Goal: Task Accomplishment & Management: Manage account settings

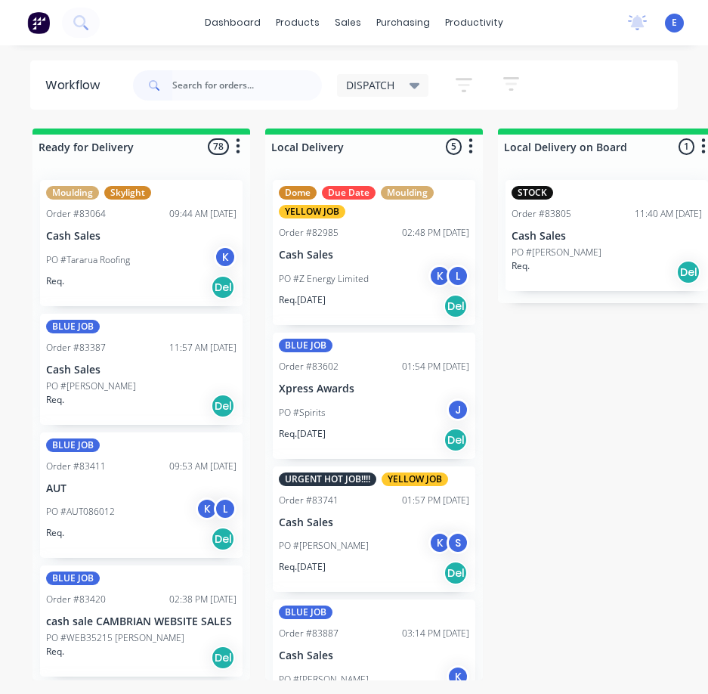
click at [177, 88] on input "text" at bounding box center [247, 85] width 150 height 30
type input "85368"
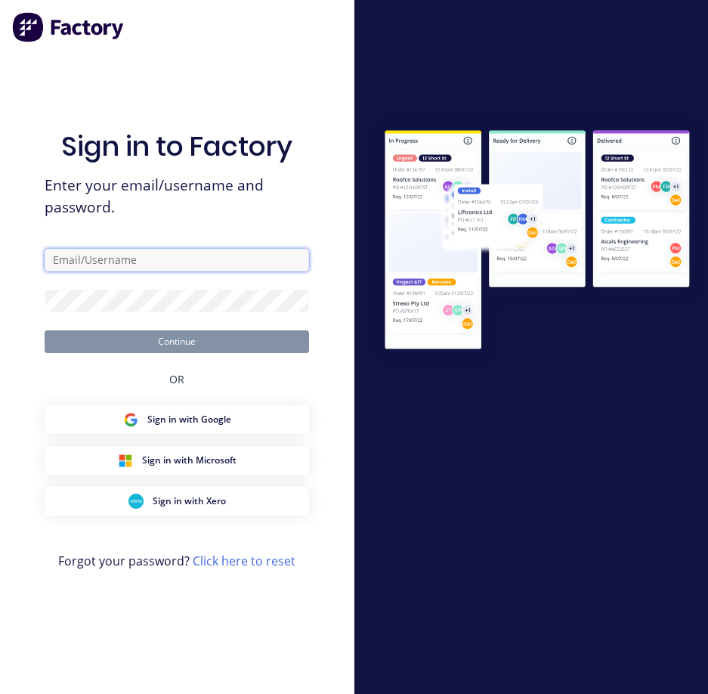
click at [158, 260] on input "text" at bounding box center [177, 260] width 265 height 23
type input "[EMAIL_ADDRESS][DOMAIN_NAME]"
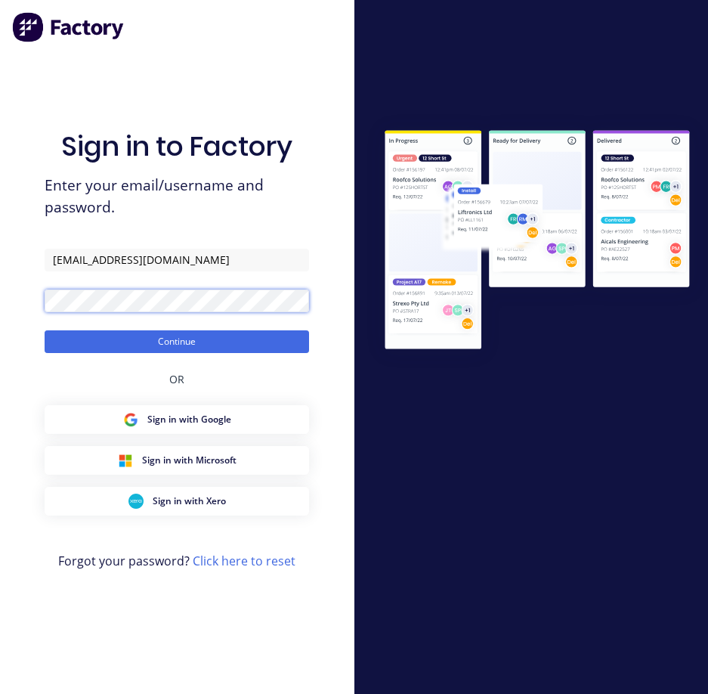
click at [45, 330] on button "Continue" at bounding box center [177, 341] width 265 height 23
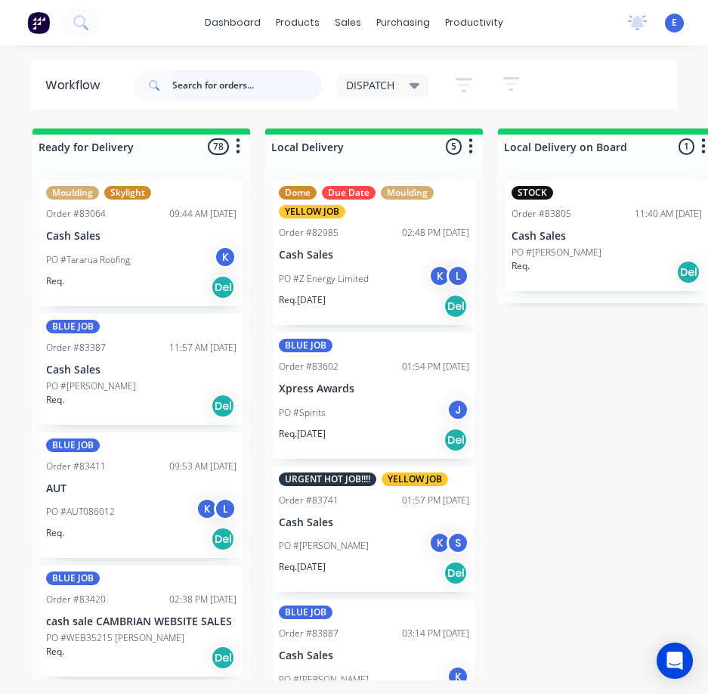
click at [218, 86] on input "text" at bounding box center [247, 85] width 150 height 30
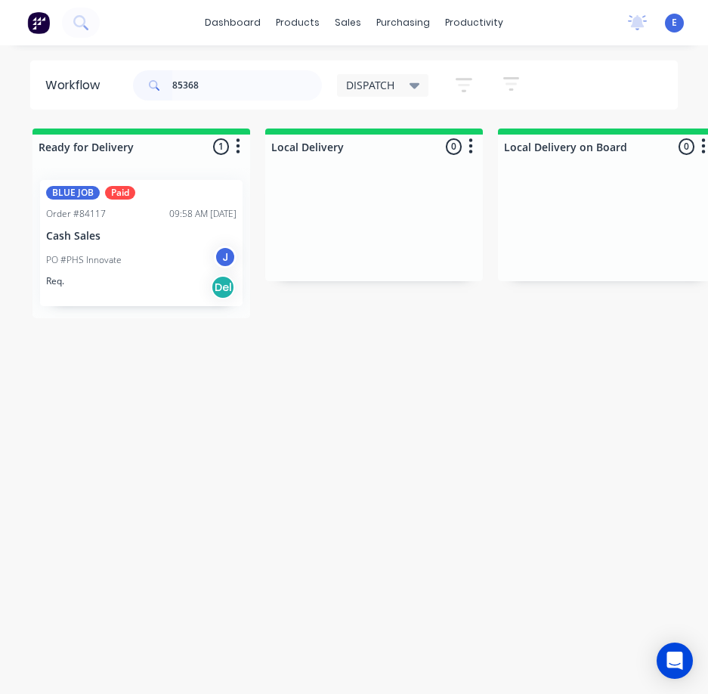
click at [153, 268] on div "PO #PHS Innovate J" at bounding box center [141, 260] width 190 height 29
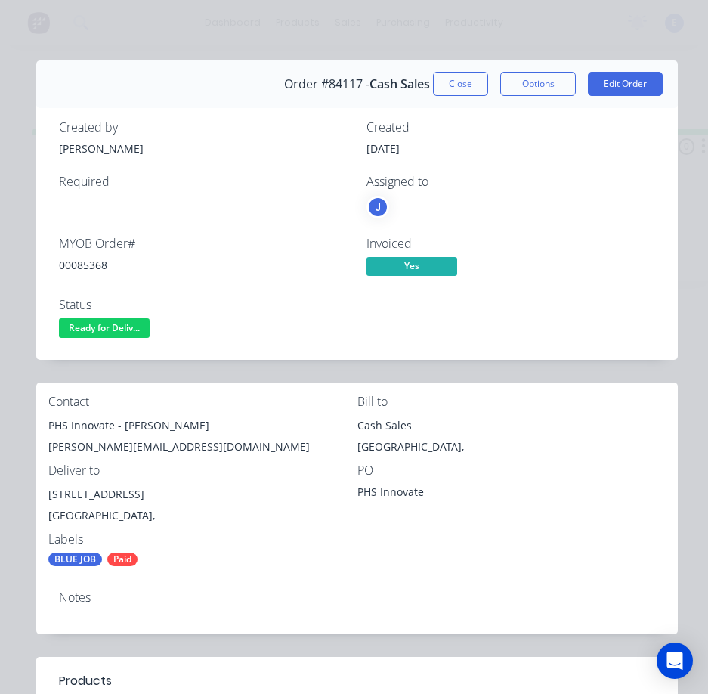
click at [89, 266] on div "00085368" at bounding box center [203, 265] width 289 height 16
copy div "00085368"
drag, startPoint x: 115, startPoint y: 428, endPoint x: 45, endPoint y: 426, distance: 69.6
click at [45, 426] on div "Contact PHS Innovate - [PERSON_NAME] [PERSON_NAME][EMAIL_ADDRESS][DOMAIN_NAME] …" at bounding box center [357, 480] width 642 height 197
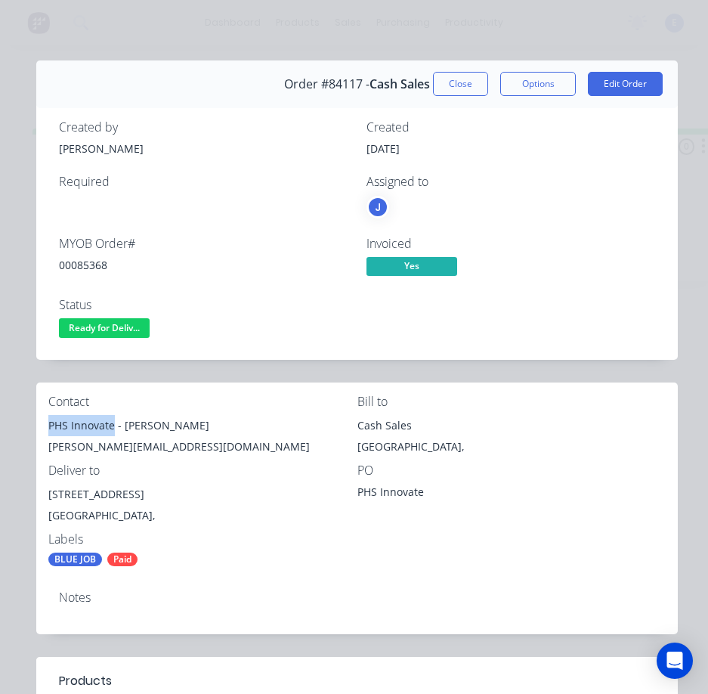
copy div "PHS Innovate"
drag, startPoint x: 124, startPoint y: 427, endPoint x: 205, endPoint y: 431, distance: 81.0
click at [205, 431] on div "PHS Innovate - [PERSON_NAME]" at bounding box center [202, 425] width 309 height 21
copy div "[PERSON_NAME]"
click at [116, 447] on div "[PERSON_NAME][EMAIL_ADDRESS][DOMAIN_NAME]" at bounding box center [202, 446] width 309 height 21
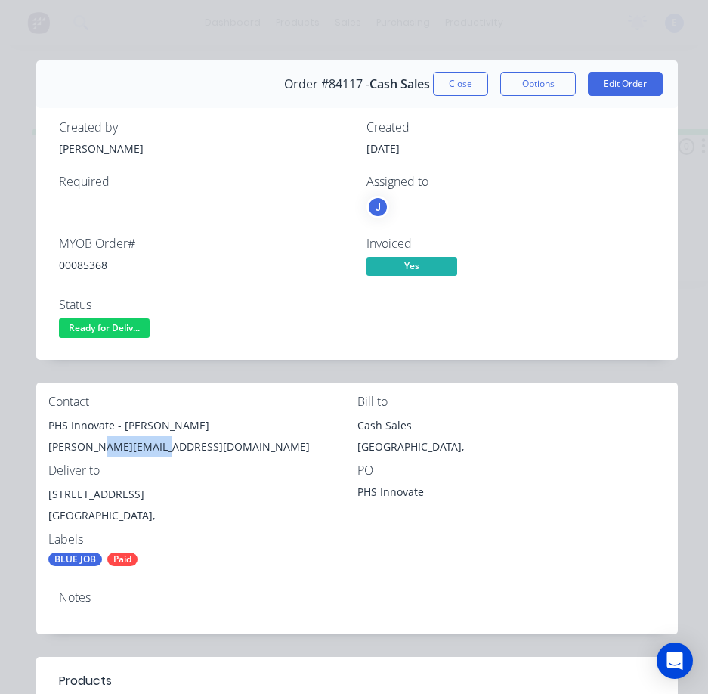
click at [117, 447] on div "[PERSON_NAME][EMAIL_ADDRESS][DOMAIN_NAME]" at bounding box center [202, 446] width 309 height 21
copy div "[PERSON_NAME][EMAIL_ADDRESS][DOMAIN_NAME]"
drag, startPoint x: 124, startPoint y: 495, endPoint x: 61, endPoint y: 494, distance: 62.7
click at [49, 494] on div "[STREET_ADDRESS]" at bounding box center [202, 494] width 309 height 21
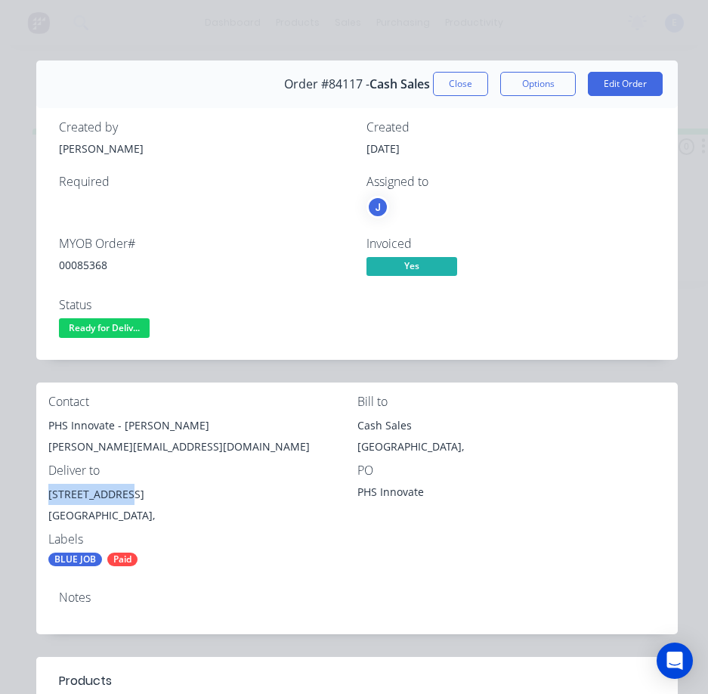
copy div "[STREET_ADDRESS]"
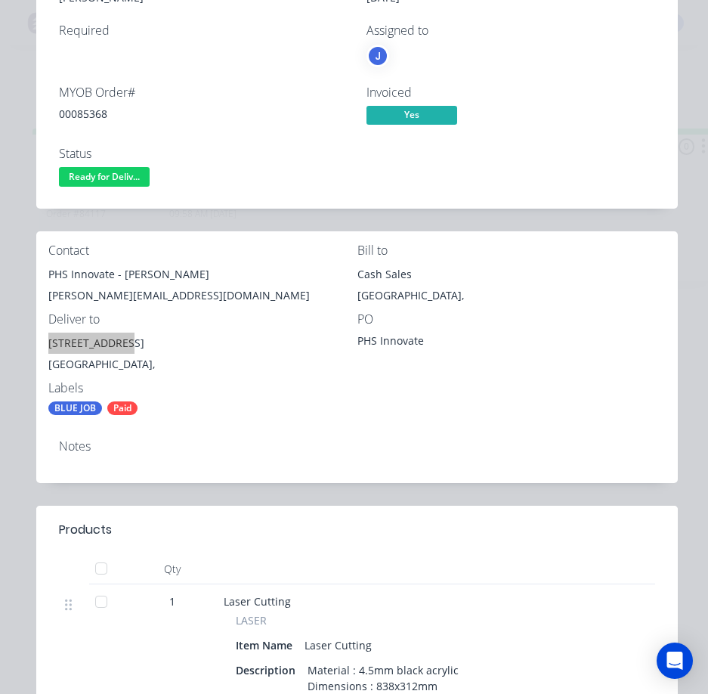
scroll to position [76, 0]
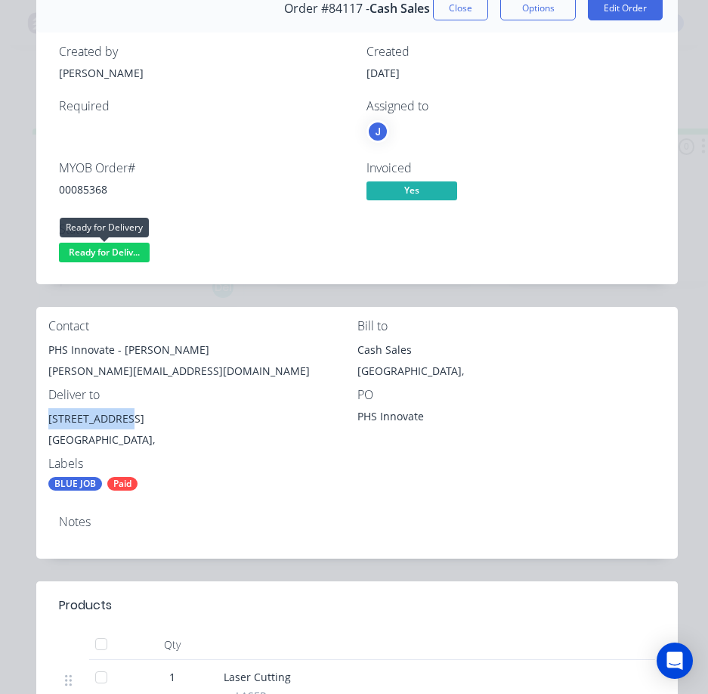
click at [138, 249] on span "Ready for Deliv..." at bounding box center [104, 252] width 91 height 19
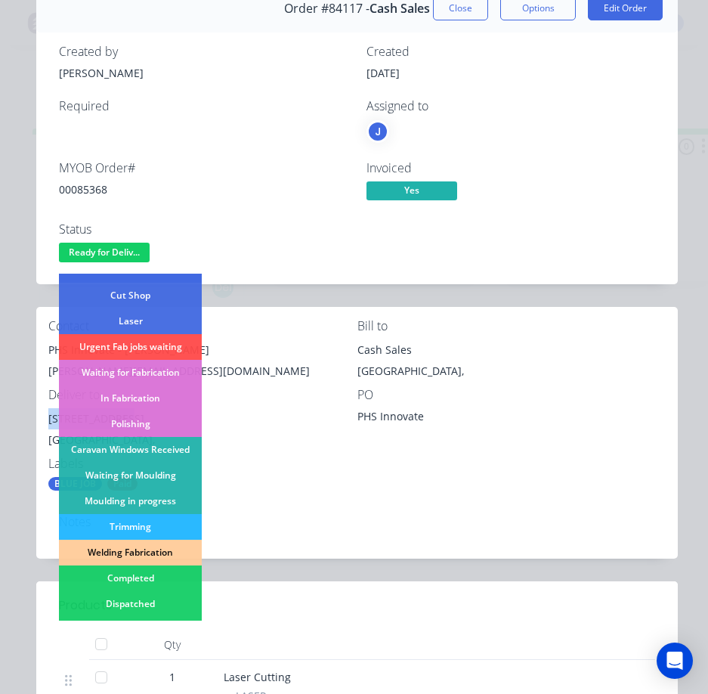
scroll to position [151, 0]
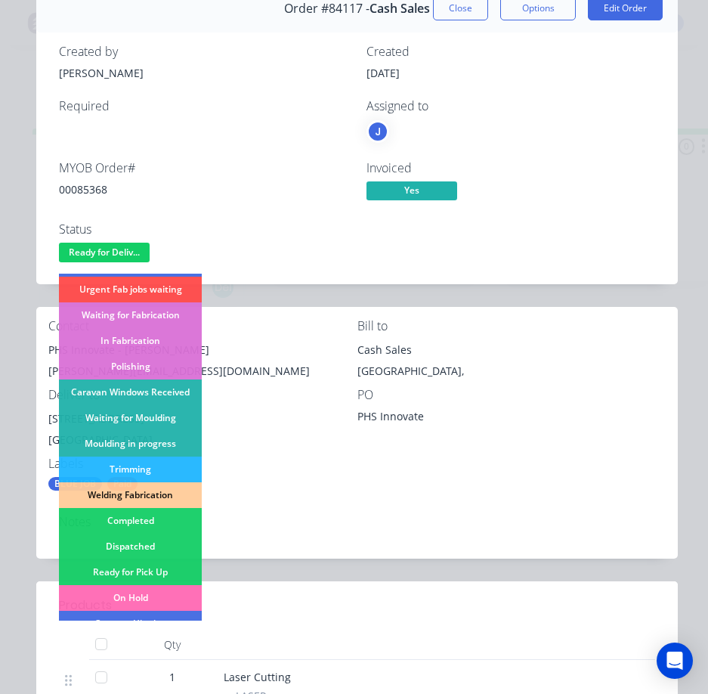
drag, startPoint x: 149, startPoint y: 543, endPoint x: 698, endPoint y: 273, distance: 611.5
click at [151, 540] on div "Dispatched" at bounding box center [130, 547] width 143 height 26
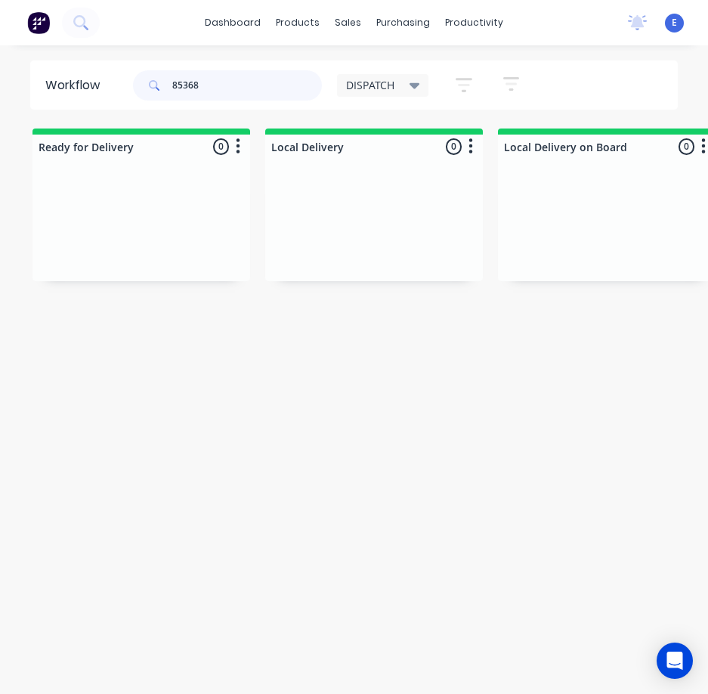
click at [256, 88] on input "85368" at bounding box center [247, 85] width 150 height 30
click at [140, 249] on div "Req. Del" at bounding box center [141, 251] width 190 height 26
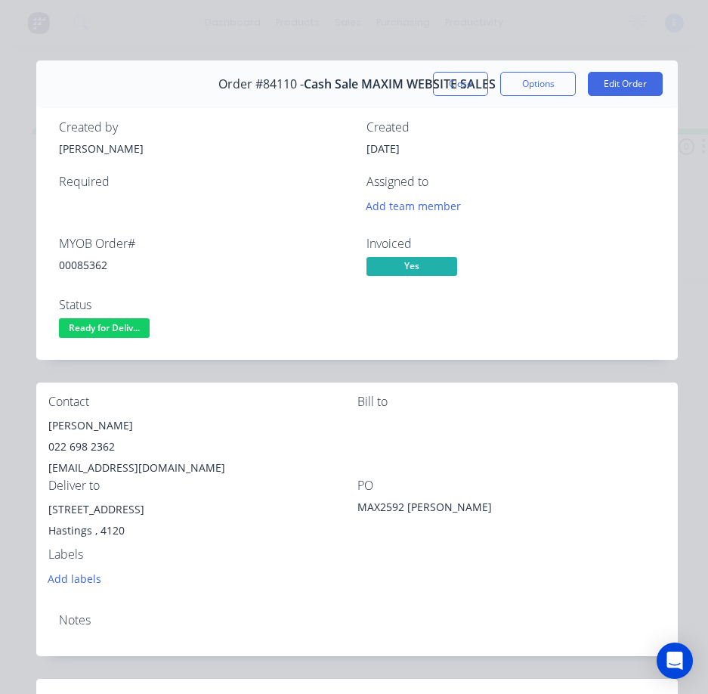
click at [101, 261] on div "00085362" at bounding box center [203, 265] width 289 height 16
copy div "00085362"
click at [91, 426] on div "[PERSON_NAME]" at bounding box center [202, 425] width 309 height 21
click at [92, 426] on div "[PERSON_NAME]" at bounding box center [202, 425] width 309 height 21
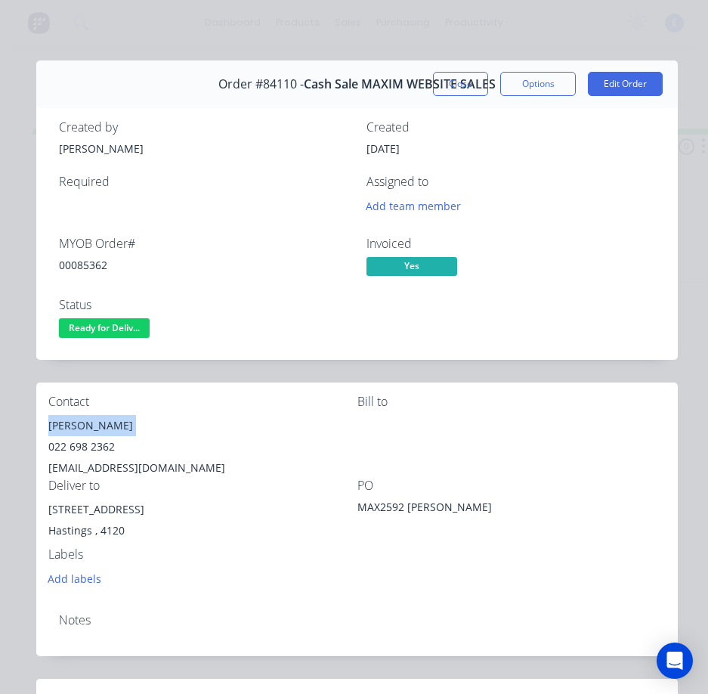
click at [92, 426] on div "[PERSON_NAME]" at bounding box center [202, 425] width 309 height 21
copy div "[PERSON_NAME]"
click at [85, 447] on div "022 698 2362" at bounding box center [202, 446] width 309 height 21
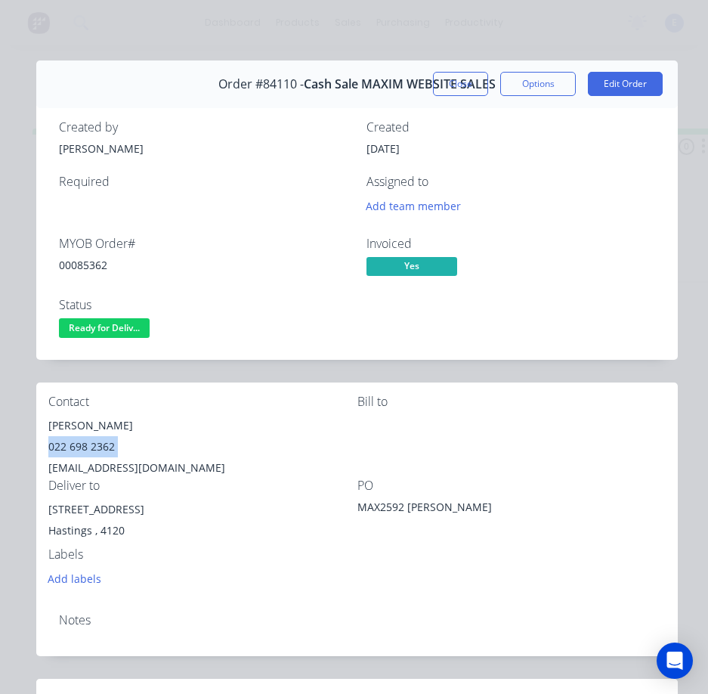
copy div "022 698 2362"
click at [122, 466] on div "[EMAIL_ADDRESS][DOMAIN_NAME]" at bounding box center [202, 467] width 309 height 21
click at [124, 466] on div "[EMAIL_ADDRESS][DOMAIN_NAME]" at bounding box center [202, 467] width 309 height 21
copy div "[EMAIL_ADDRESS][DOMAIN_NAME]"
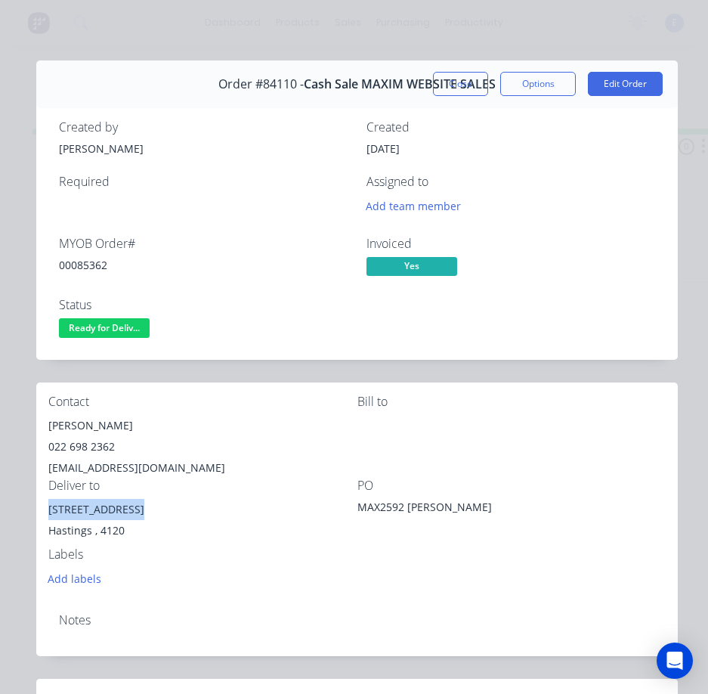
drag, startPoint x: 134, startPoint y: 506, endPoint x: 39, endPoint y: 512, distance: 95.4
click at [39, 512] on div "Contact [PERSON_NAME] [PHONE_NUMBER] [EMAIL_ADDRESS][DOMAIN_NAME] Bill to Deliv…" at bounding box center [357, 491] width 642 height 218
copy div "[STREET_ADDRESS]"
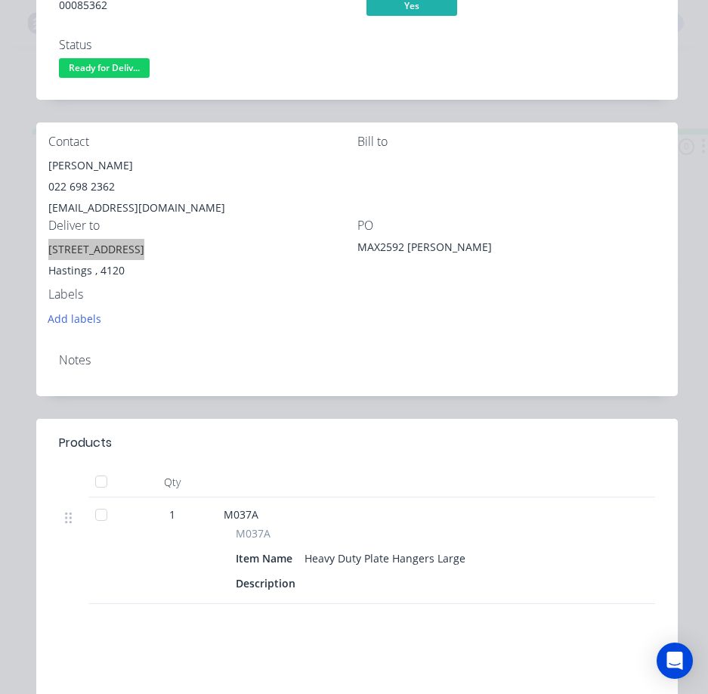
scroll to position [0, 0]
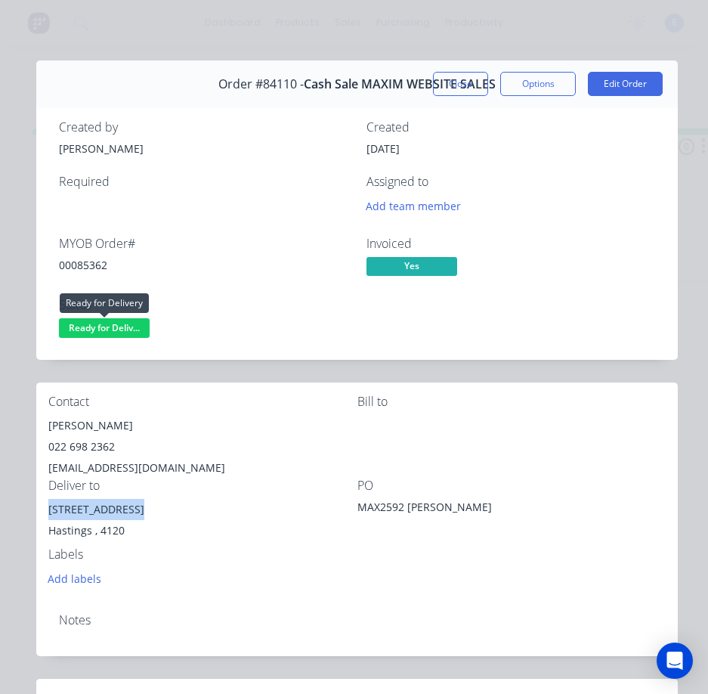
click at [83, 324] on span "Ready for Deliv..." at bounding box center [104, 327] width 91 height 19
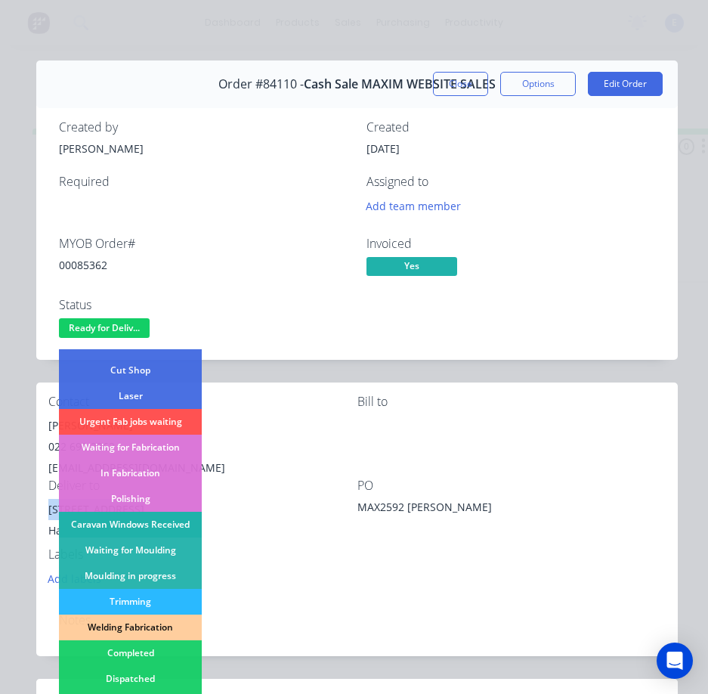
scroll to position [227, 0]
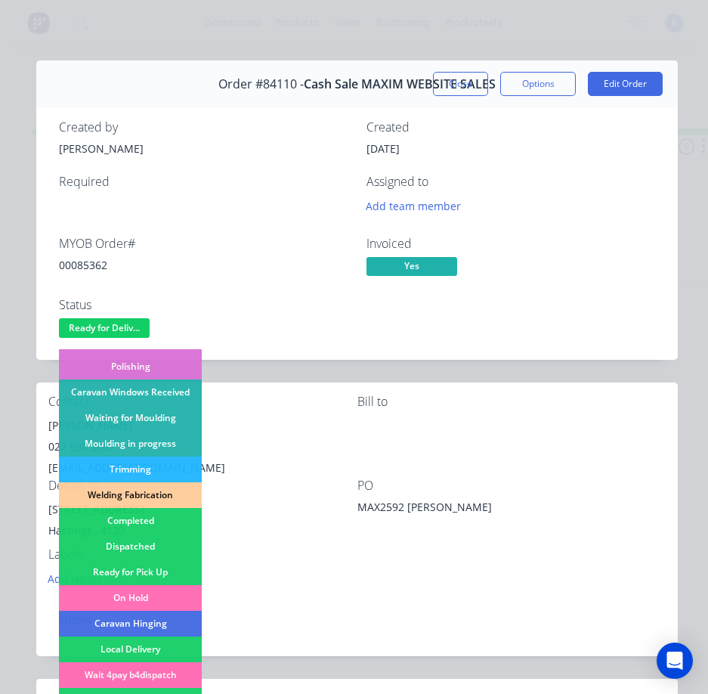
drag, startPoint x: 163, startPoint y: 546, endPoint x: 166, endPoint y: 475, distance: 71.9
click at [163, 546] on div "Dispatched" at bounding box center [130, 547] width 143 height 26
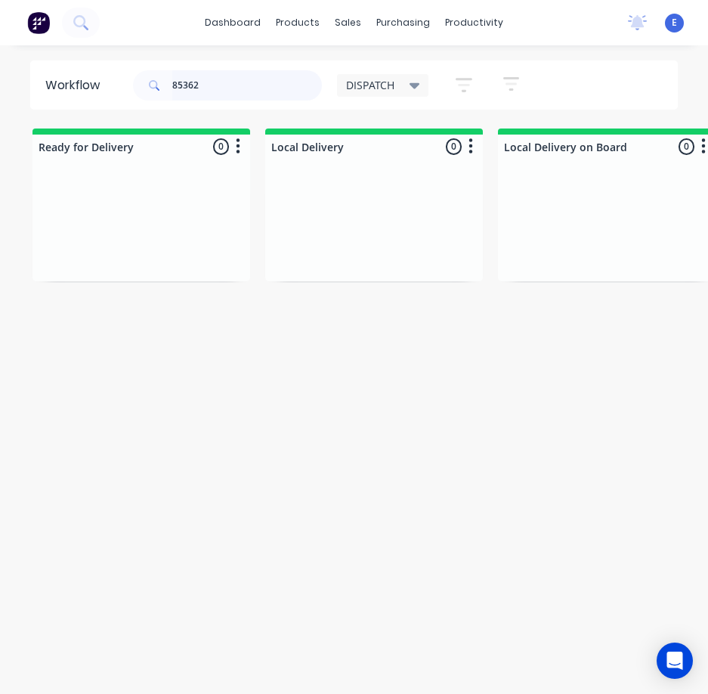
click at [270, 88] on input "85362" at bounding box center [247, 85] width 150 height 30
click at [151, 257] on div "Req. Del" at bounding box center [141, 251] width 190 height 26
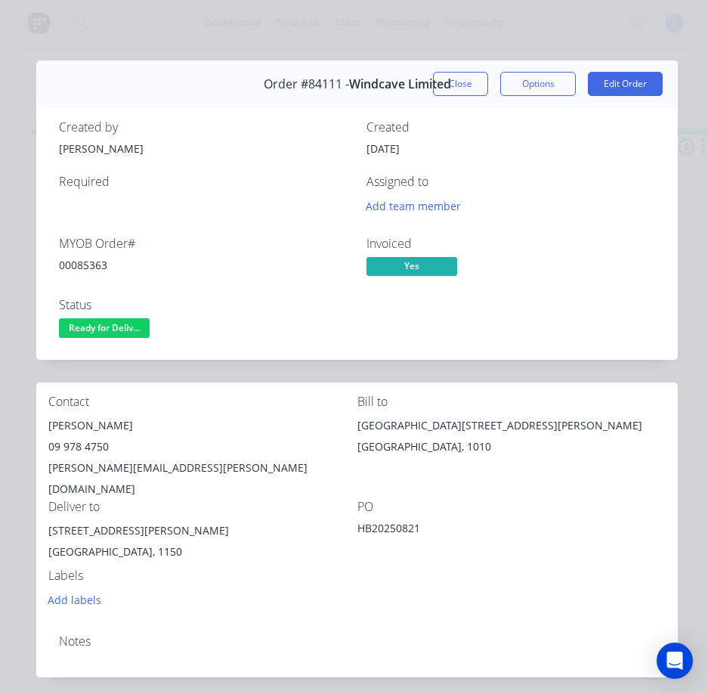
click at [86, 260] on div "00085363" at bounding box center [203, 265] width 289 height 16
click at [105, 429] on div "[PERSON_NAME]" at bounding box center [202, 425] width 309 height 21
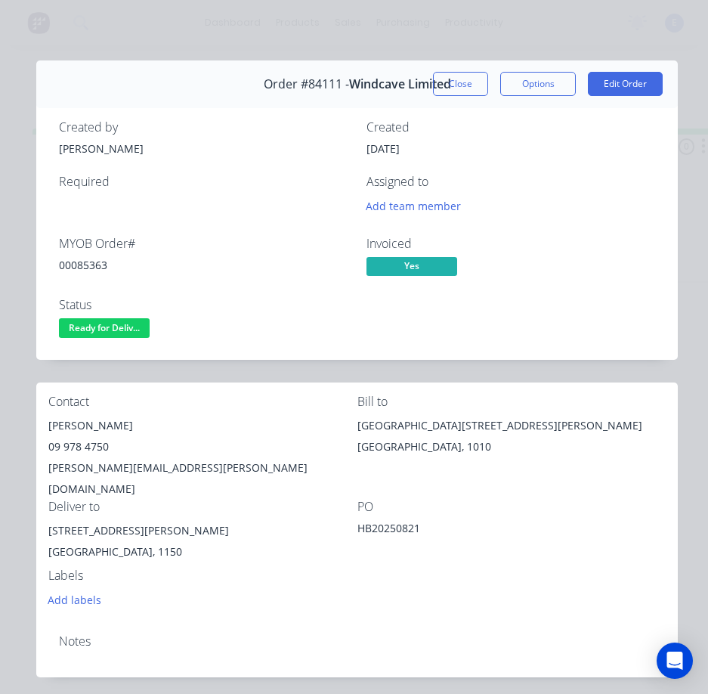
click at [69, 449] on div "09 978 4750" at bounding box center [202, 446] width 309 height 21
click at [68, 448] on div "09 978 4750" at bounding box center [202, 446] width 309 height 21
click at [154, 459] on div "[PERSON_NAME][EMAIL_ADDRESS][PERSON_NAME][DOMAIN_NAME]" at bounding box center [202, 478] width 309 height 42
click at [155, 459] on div "[PERSON_NAME][EMAIL_ADDRESS][PERSON_NAME][DOMAIN_NAME]" at bounding box center [202, 478] width 309 height 42
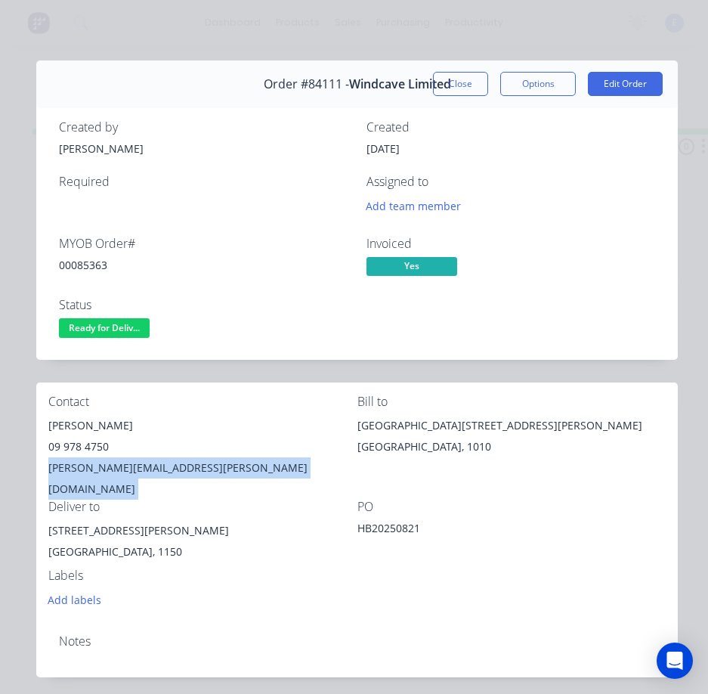
click at [155, 460] on div "[PERSON_NAME][EMAIL_ADDRESS][PERSON_NAME][DOMAIN_NAME]" at bounding box center [202, 478] width 309 height 42
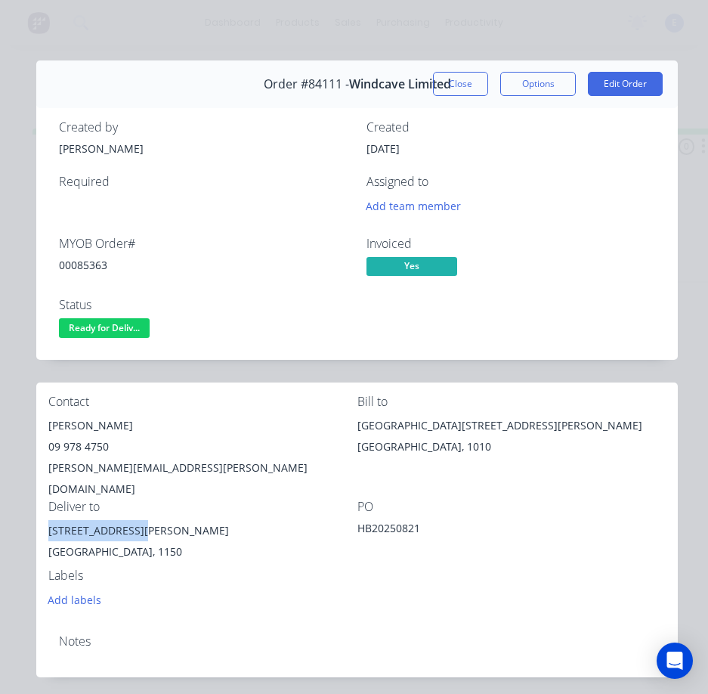
drag, startPoint x: 140, startPoint y: 509, endPoint x: 45, endPoint y: 511, distance: 94.5
click at [44, 511] on div "Contact [PERSON_NAME] 09 978 4750 [PERSON_NAME][EMAIL_ADDRESS][PERSON_NAME][DOM…" at bounding box center [357, 502] width 642 height 240
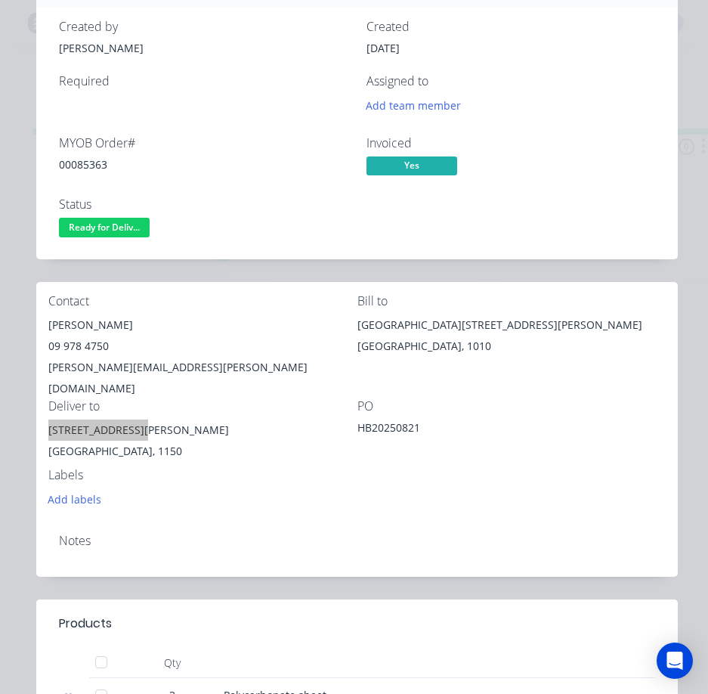
scroll to position [76, 0]
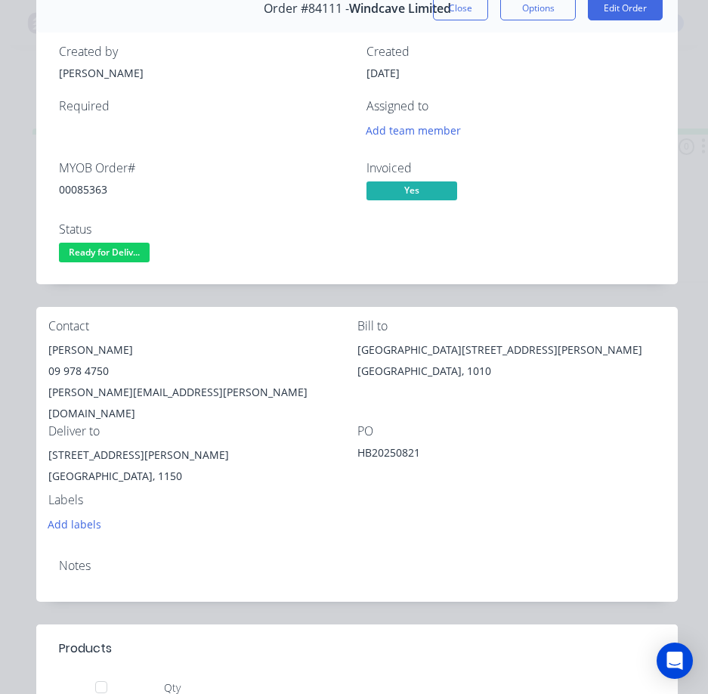
drag, startPoint x: 471, startPoint y: 550, endPoint x: 389, endPoint y: 479, distance: 108.8
click at [471, 559] on div "Notes" at bounding box center [357, 566] width 596 height 14
click at [102, 253] on span "Ready for Deliv..." at bounding box center [104, 252] width 91 height 19
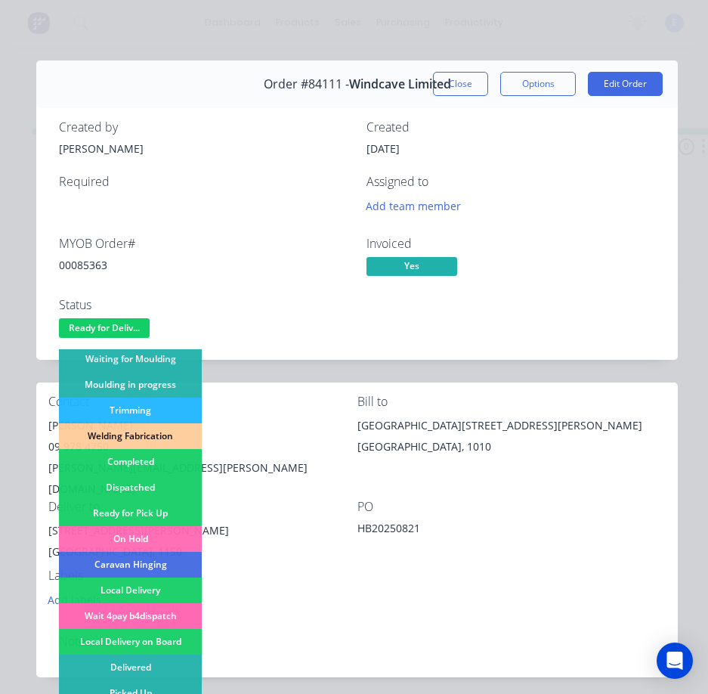
scroll to position [296, 0]
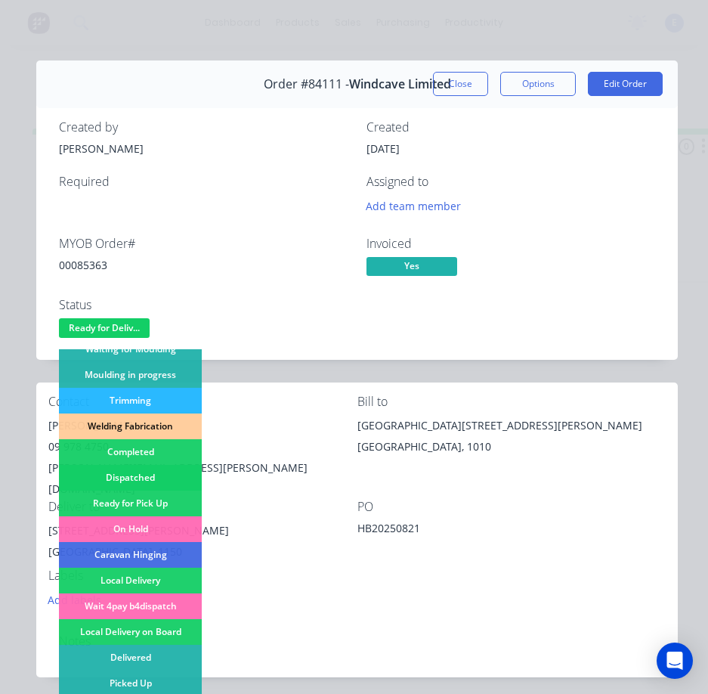
click at [142, 476] on div "Dispatched" at bounding box center [130, 478] width 143 height 26
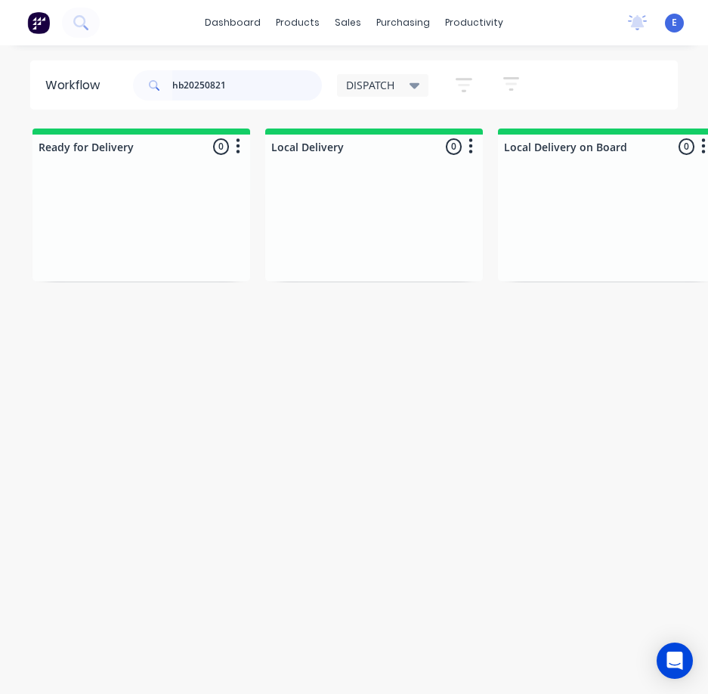
click at [243, 79] on input "hb20250821" at bounding box center [247, 85] width 150 height 30
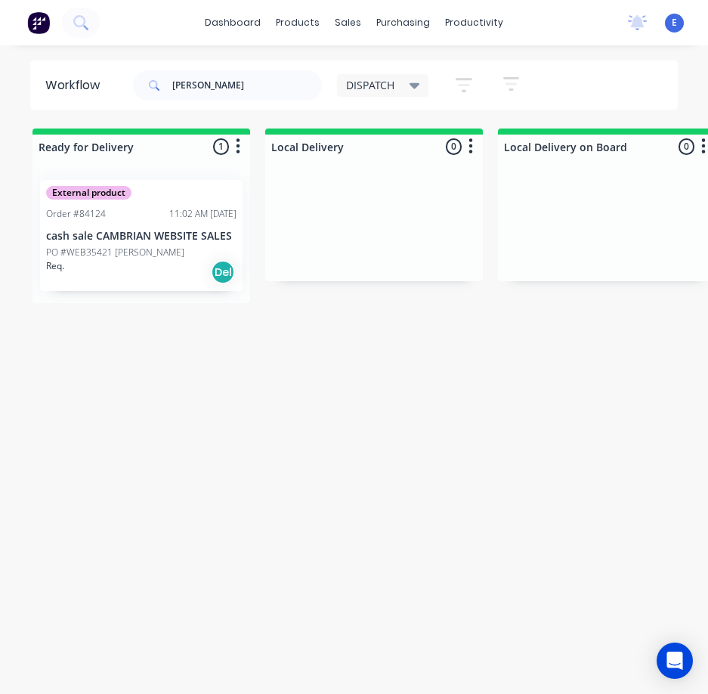
click at [142, 273] on div "Req. Del" at bounding box center [141, 272] width 190 height 26
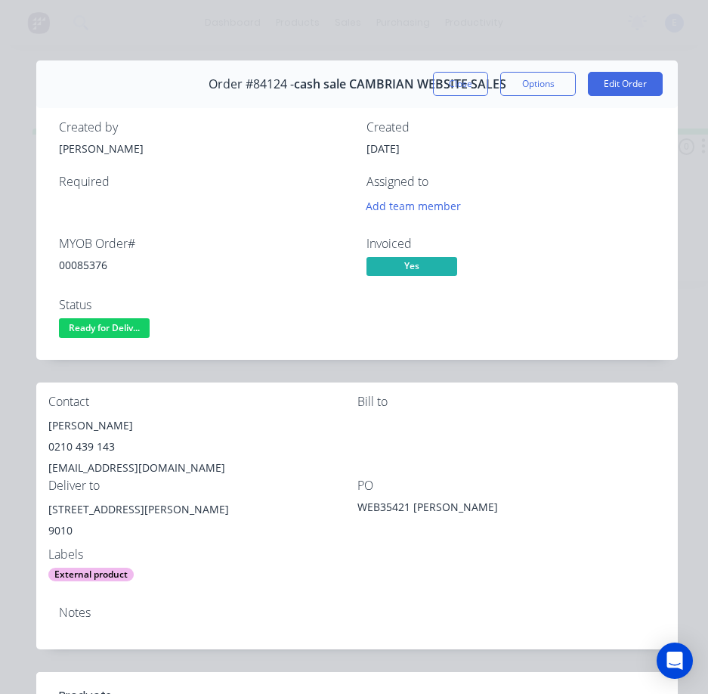
click at [104, 264] on div "00085376" at bounding box center [203, 265] width 289 height 16
click at [103, 263] on div "00085376" at bounding box center [203, 265] width 289 height 16
click at [85, 429] on div "[PERSON_NAME]" at bounding box center [202, 425] width 309 height 21
drag, startPoint x: 85, startPoint y: 429, endPoint x: 75, endPoint y: 424, distance: 10.8
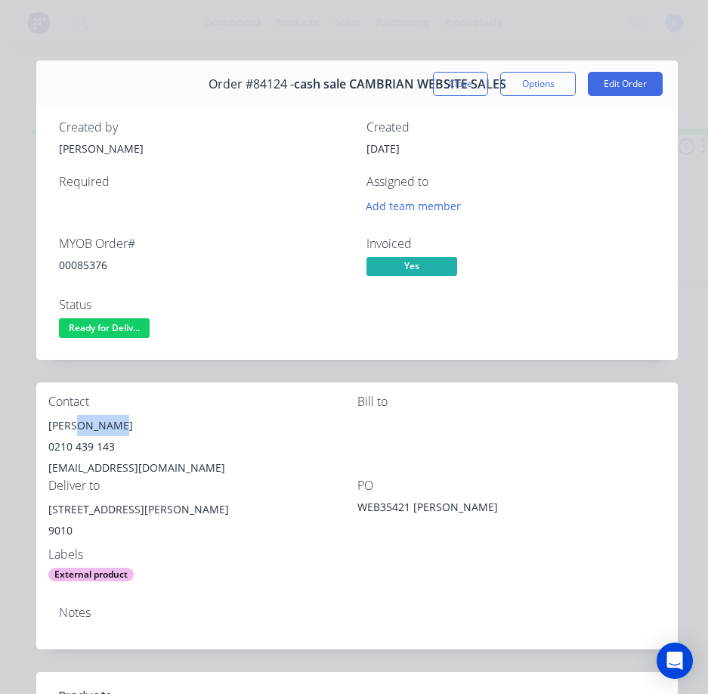
click at [75, 424] on div "[PERSON_NAME]" at bounding box center [202, 425] width 309 height 21
click at [85, 450] on div "0210 439 143" at bounding box center [202, 446] width 309 height 21
click at [82, 449] on div "0210 439 143" at bounding box center [202, 446] width 309 height 21
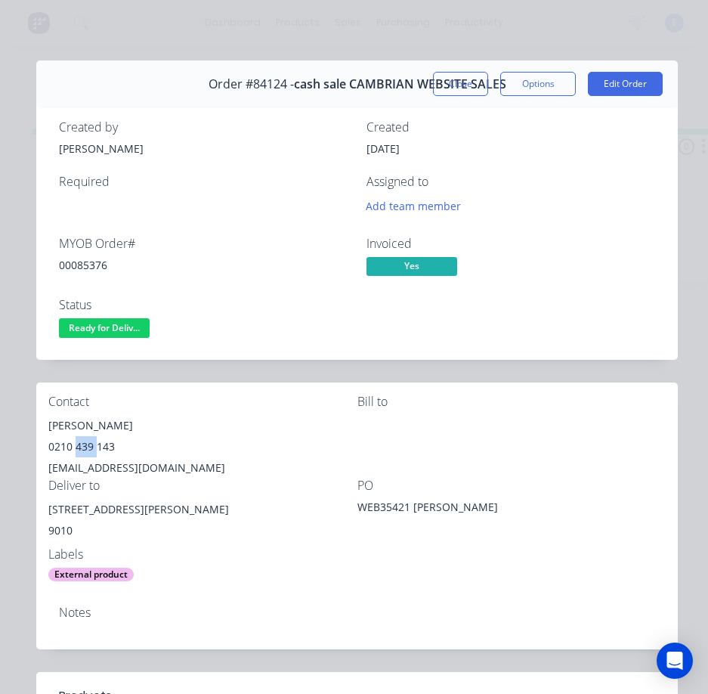
click at [82, 449] on div "0210 439 143" at bounding box center [202, 446] width 309 height 21
click at [86, 465] on div "[EMAIL_ADDRESS][DOMAIN_NAME]" at bounding box center [202, 467] width 309 height 21
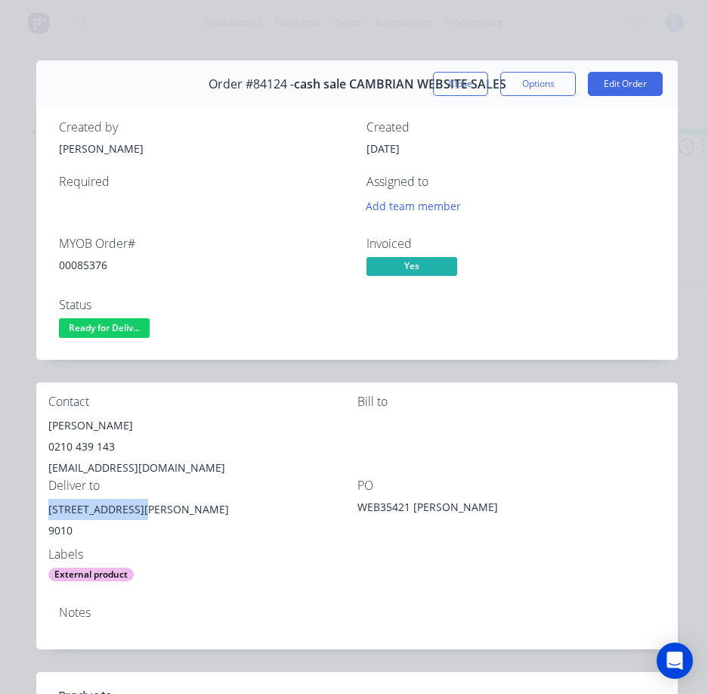
drag, startPoint x: 128, startPoint y: 510, endPoint x: 48, endPoint y: 511, distance: 80.1
click at [48, 511] on div "[STREET_ADDRESS][PERSON_NAME]" at bounding box center [202, 509] width 309 height 21
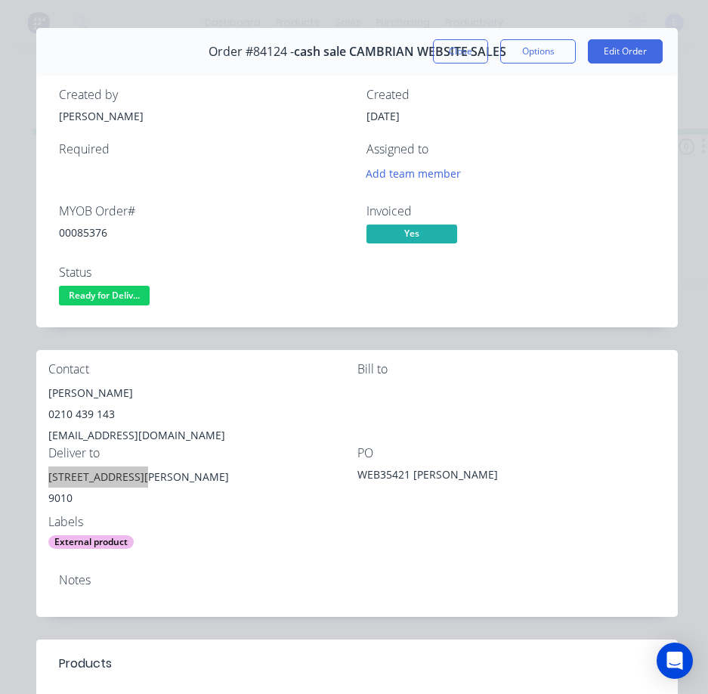
scroll to position [0, 0]
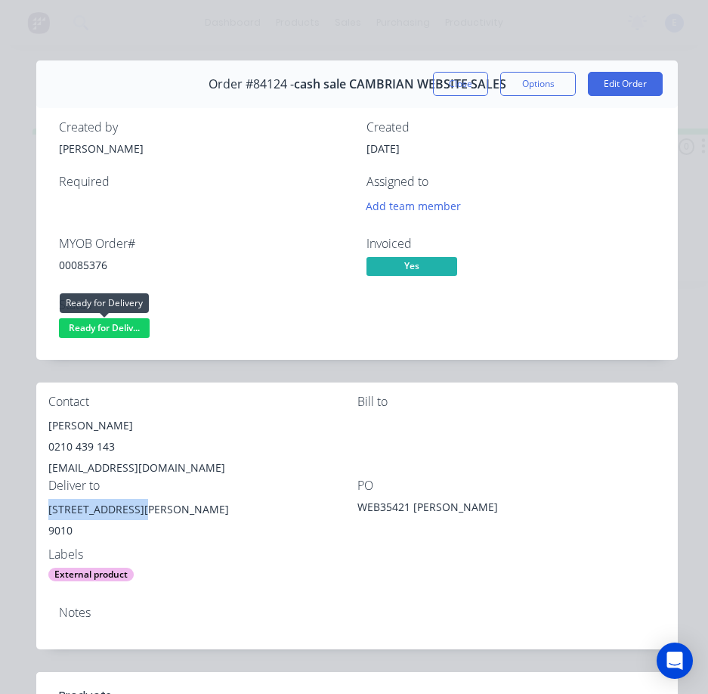
drag, startPoint x: 122, startPoint y: 320, endPoint x: 131, endPoint y: 334, distance: 16.4
click at [122, 320] on span "Ready for Deliv..." at bounding box center [104, 327] width 91 height 19
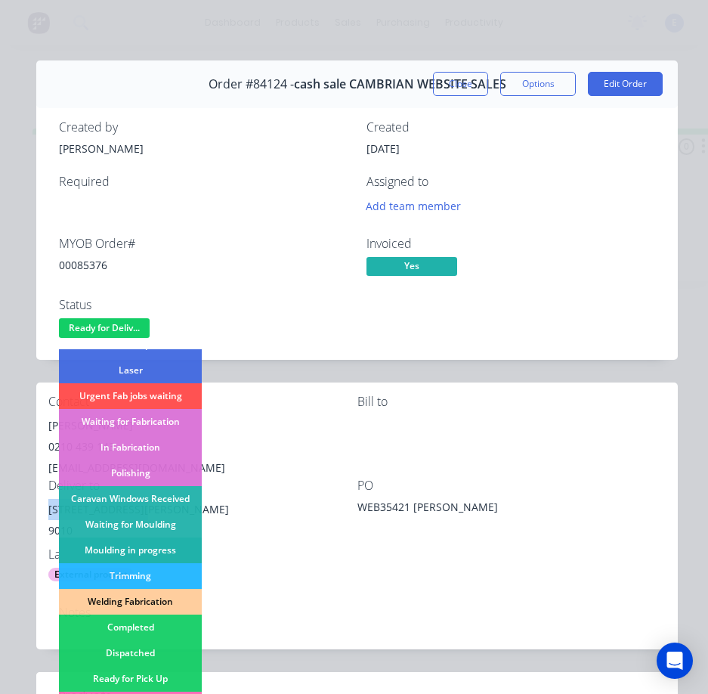
scroll to position [227, 0]
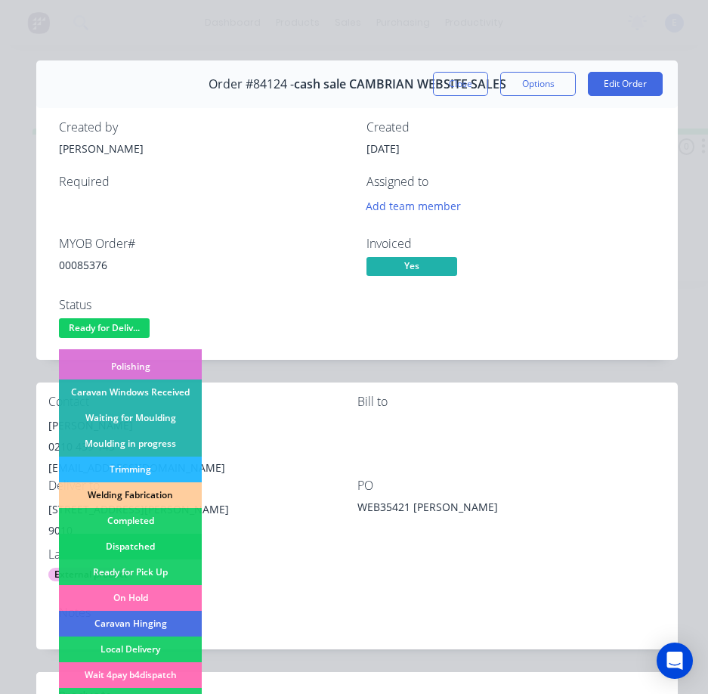
drag, startPoint x: 179, startPoint y: 543, endPoint x: 242, endPoint y: 268, distance: 282.2
click at [178, 543] on div "Dispatched" at bounding box center [130, 547] width 143 height 26
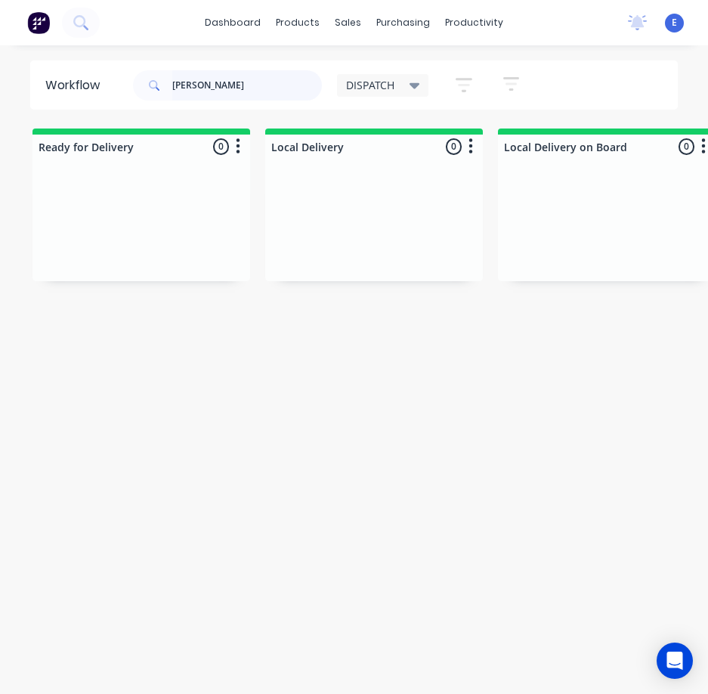
click at [231, 97] on input "[PERSON_NAME]" at bounding box center [247, 85] width 150 height 30
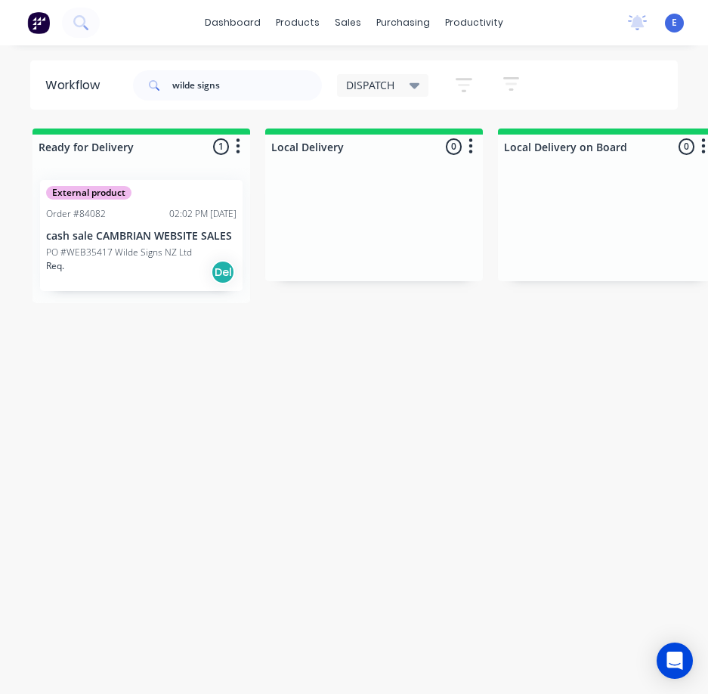
click at [110, 275] on div "Req. Del" at bounding box center [141, 272] width 190 height 26
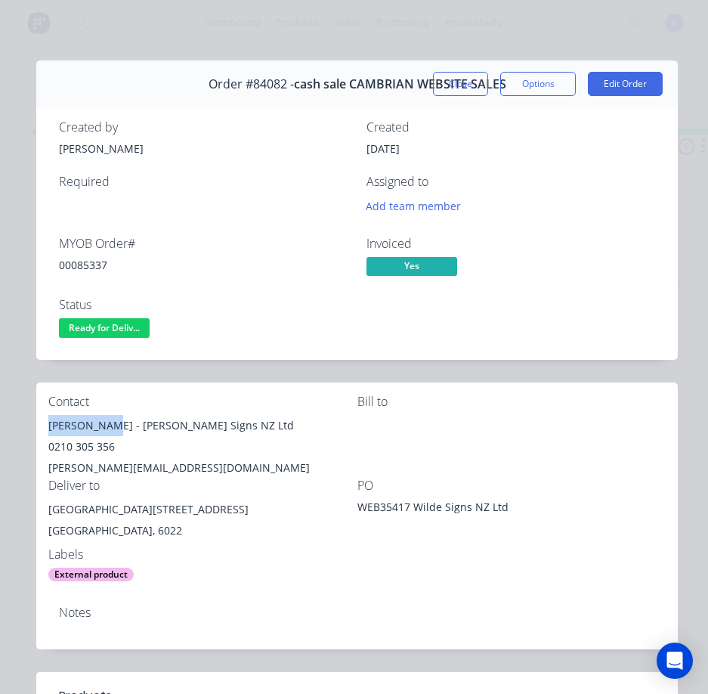
drag, startPoint x: 109, startPoint y: 428, endPoint x: 51, endPoint y: 425, distance: 57.5
click at [51, 425] on div "[PERSON_NAME] - [PERSON_NAME] Signs NZ Ltd" at bounding box center [202, 425] width 309 height 21
drag, startPoint x: 120, startPoint y: 427, endPoint x: 218, endPoint y: 419, distance: 98.5
click at [218, 419] on div "[PERSON_NAME] - [PERSON_NAME] Signs NZ Ltd" at bounding box center [202, 425] width 309 height 21
click at [90, 447] on div "0210 305 356" at bounding box center [202, 446] width 309 height 21
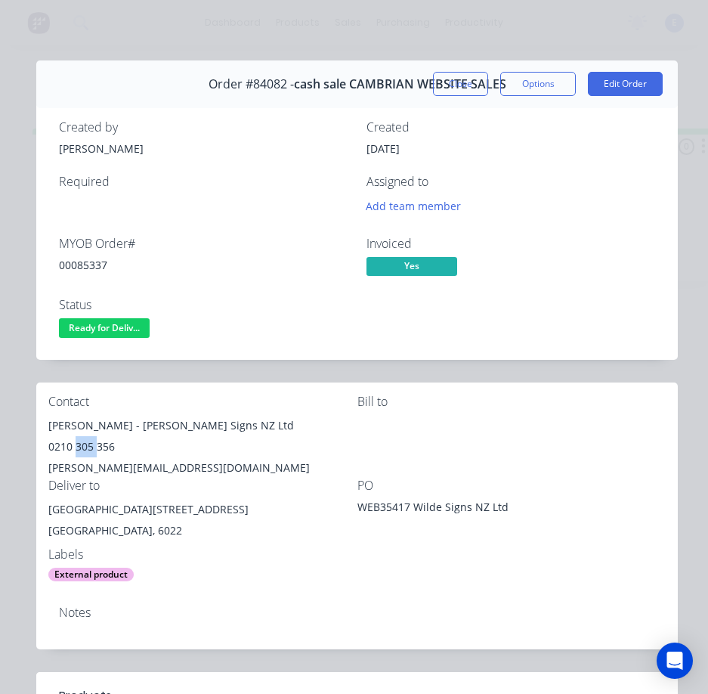
click at [90, 447] on div "0210 305 356" at bounding box center [202, 446] width 309 height 21
click at [129, 468] on div "[PERSON_NAME][EMAIL_ADDRESS][DOMAIN_NAME]" at bounding box center [202, 467] width 309 height 21
click at [89, 448] on div "0210 305 356" at bounding box center [202, 446] width 309 height 21
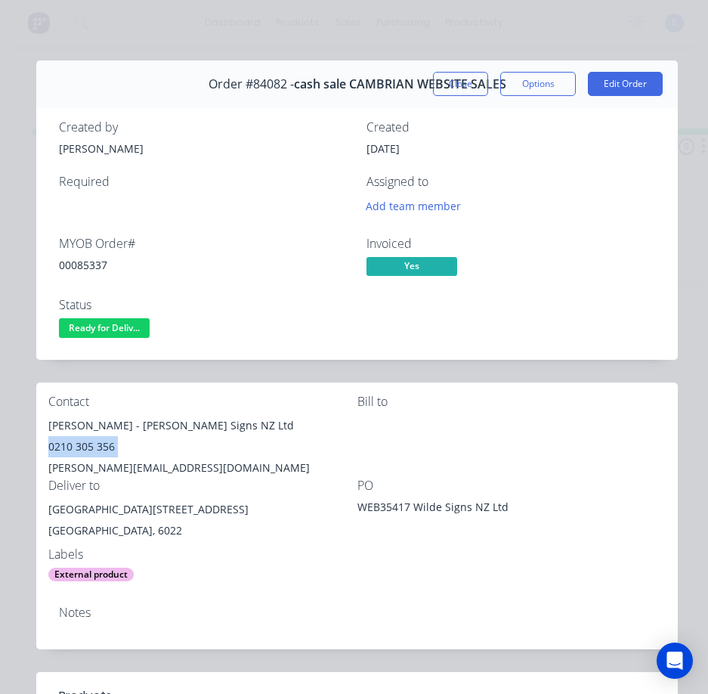
click at [89, 448] on div "0210 305 356" at bounding box center [202, 446] width 309 height 21
click at [104, 465] on div "[PERSON_NAME][EMAIL_ADDRESS][DOMAIN_NAME]" at bounding box center [202, 467] width 309 height 21
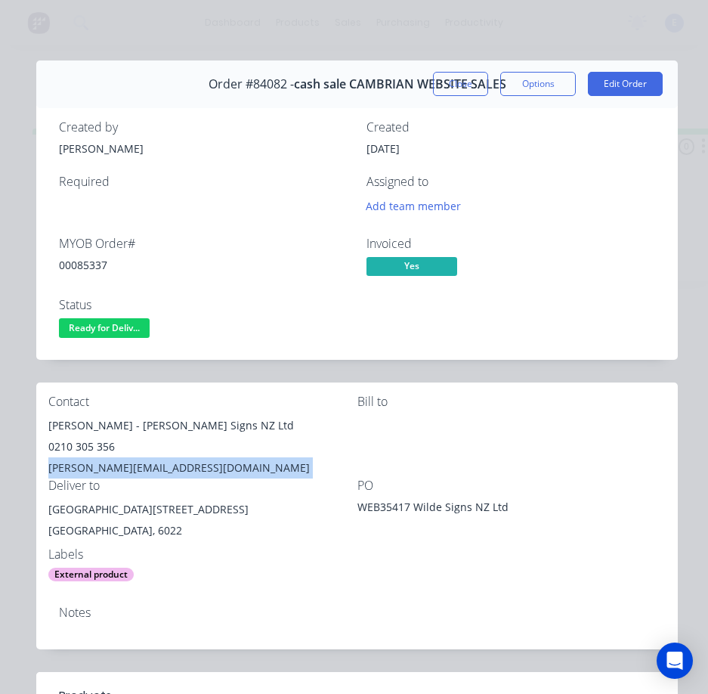
click at [104, 464] on div "[PERSON_NAME][EMAIL_ADDRESS][DOMAIN_NAME]" at bounding box center [202, 467] width 309 height 21
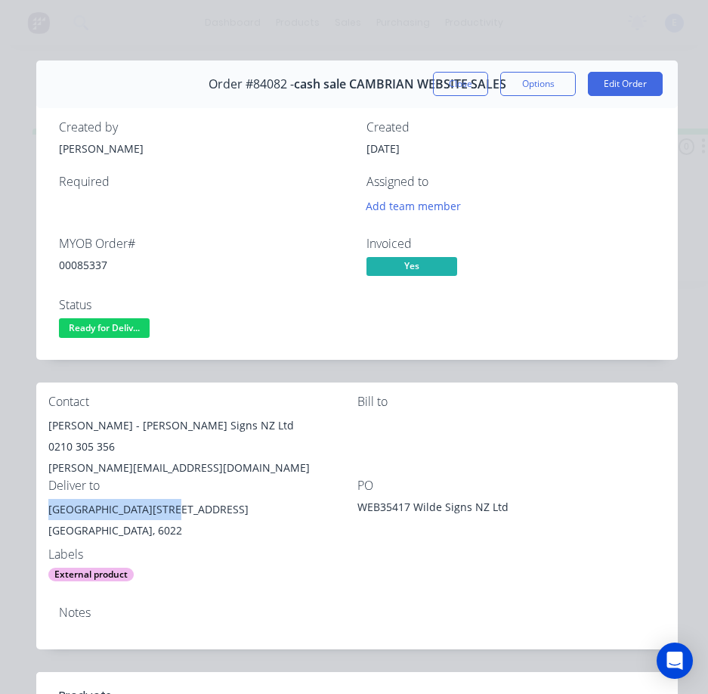
drag, startPoint x: 156, startPoint y: 508, endPoint x: 43, endPoint y: 504, distance: 113.4
click at [43, 504] on div "Contact [PERSON_NAME] - [PERSON_NAME] Signs NZ Ltd 0210 305 356 [PERSON_NAME][E…" at bounding box center [357, 488] width 642 height 212
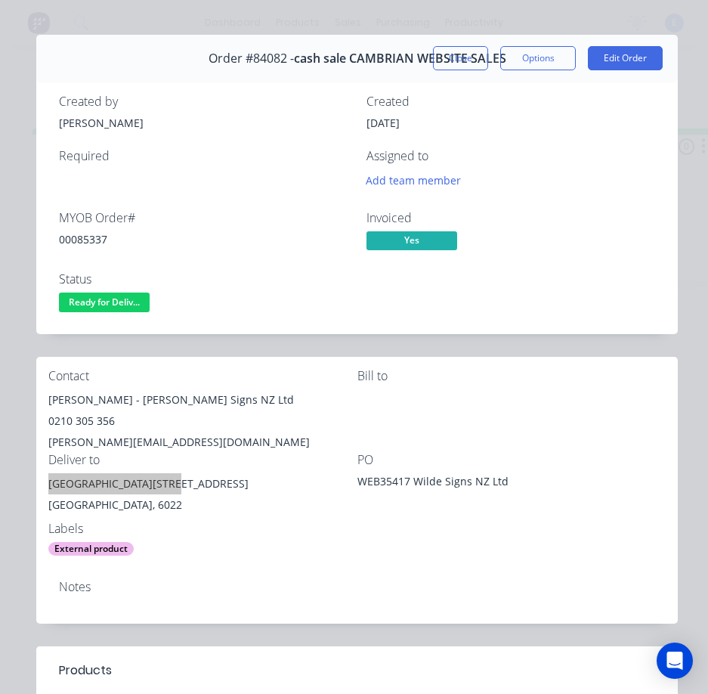
scroll to position [0, 0]
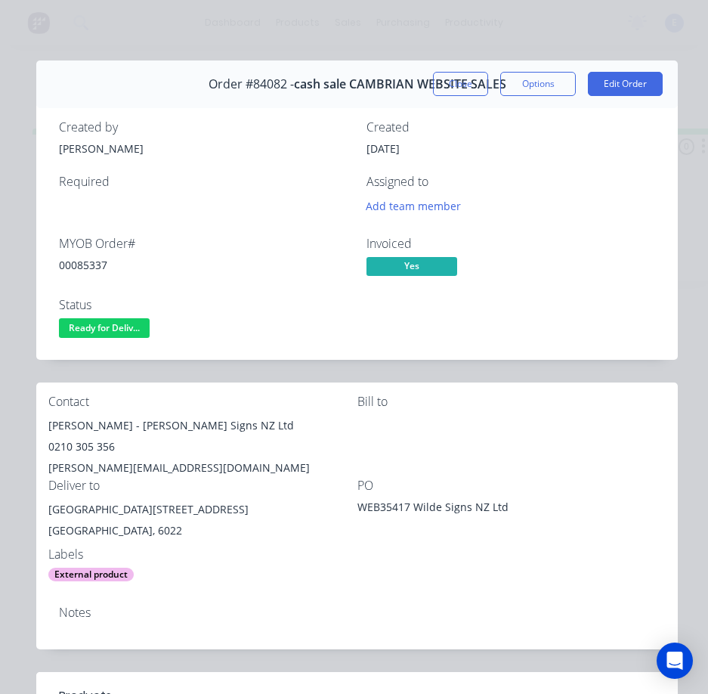
click at [92, 264] on div "00085337" at bounding box center [203, 265] width 289 height 16
drag, startPoint x: 118, startPoint y: 310, endPoint x: 121, endPoint y: 327, distance: 16.9
click at [119, 313] on div "Status Ready for Deliv..." at bounding box center [203, 320] width 289 height 44
click at [123, 329] on span "Ready for Deliv..." at bounding box center [104, 327] width 91 height 19
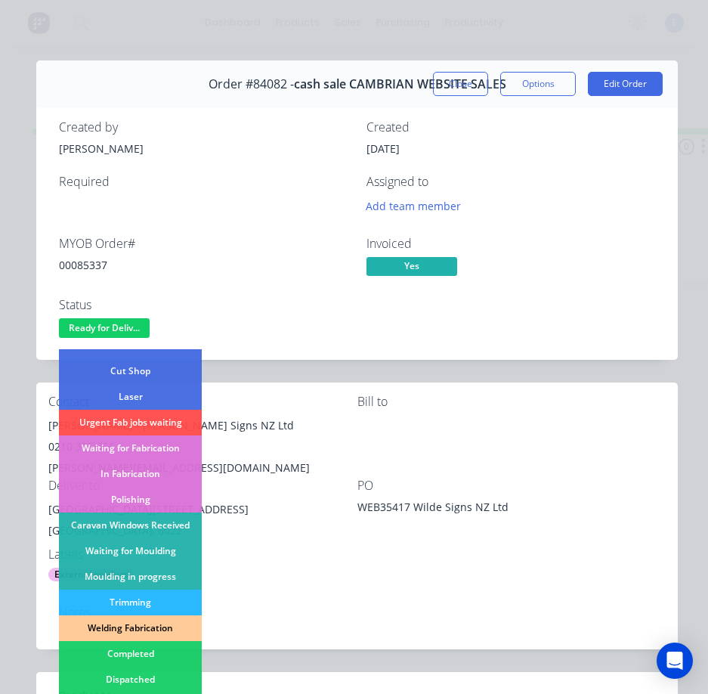
scroll to position [227, 0]
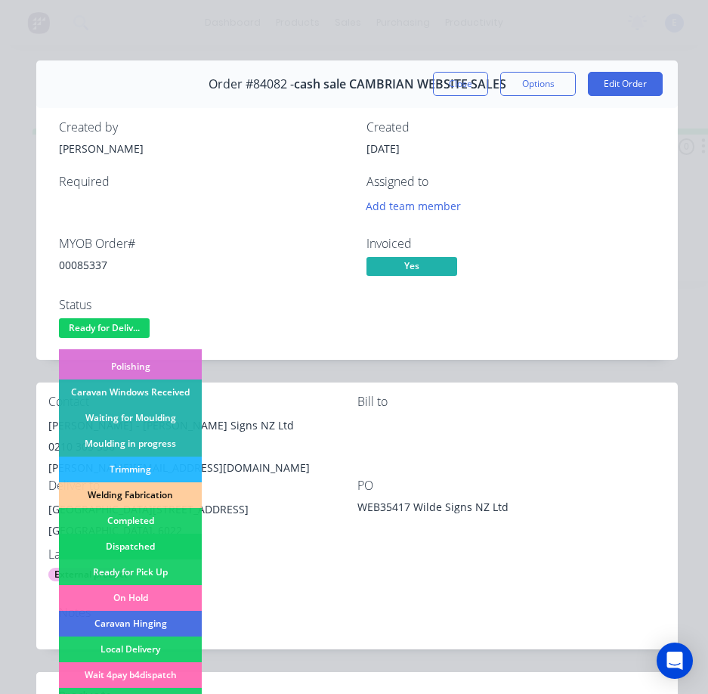
click at [146, 540] on div "Dispatched" at bounding box center [130, 547] width 143 height 26
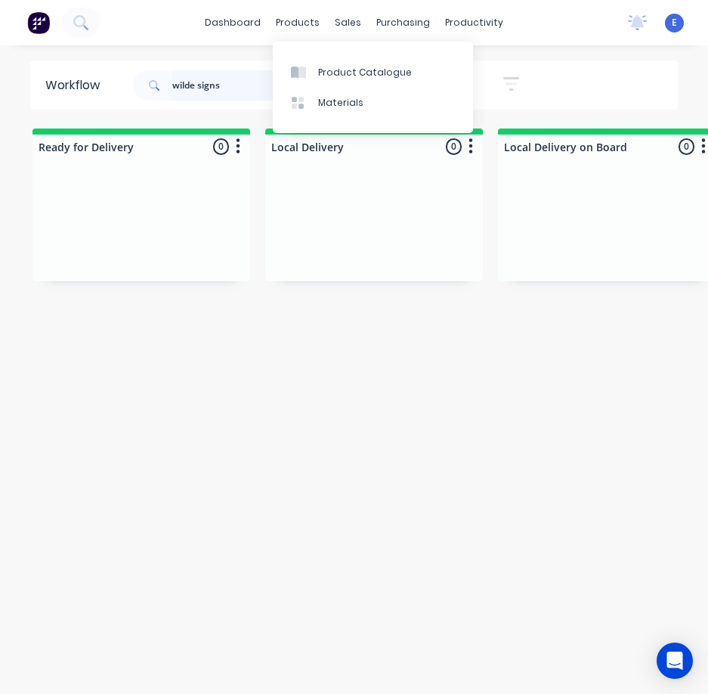
click at [234, 83] on input "wilde signs" at bounding box center [247, 85] width 150 height 30
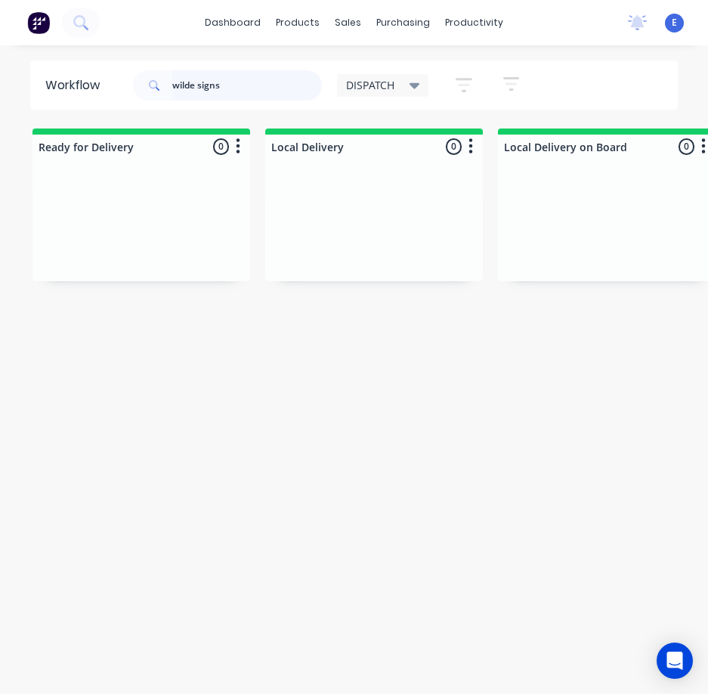
click at [234, 84] on input "wilde signs" at bounding box center [247, 85] width 150 height 30
click at [237, 83] on input "wilde signs" at bounding box center [247, 85] width 150 height 30
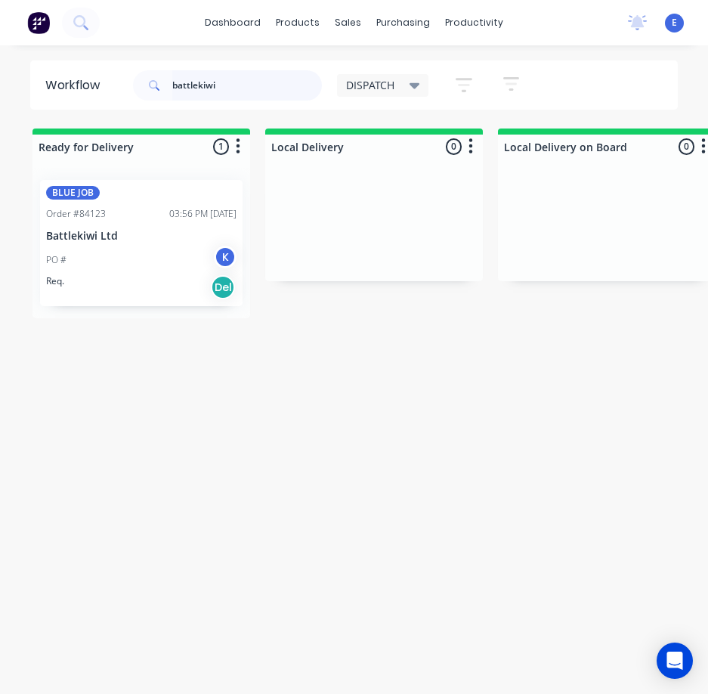
type input "battlekiwi"
click at [148, 274] on div "Req. Del" at bounding box center [141, 287] width 190 height 26
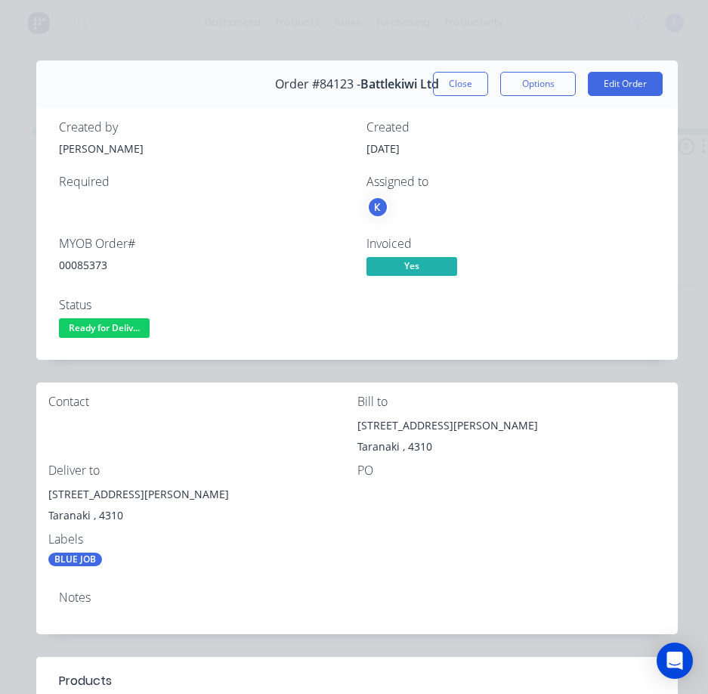
click at [96, 264] on div "00085373" at bounding box center [203, 265] width 289 height 16
drag, startPoint x: 131, startPoint y: 492, endPoint x: 62, endPoint y: 488, distance: 68.9
click at [42, 493] on div "Contact Bill to [STREET_ADDRESS][PERSON_NAME] Deliver to [STREET_ADDRESS][PERSO…" at bounding box center [357, 480] width 642 height 197
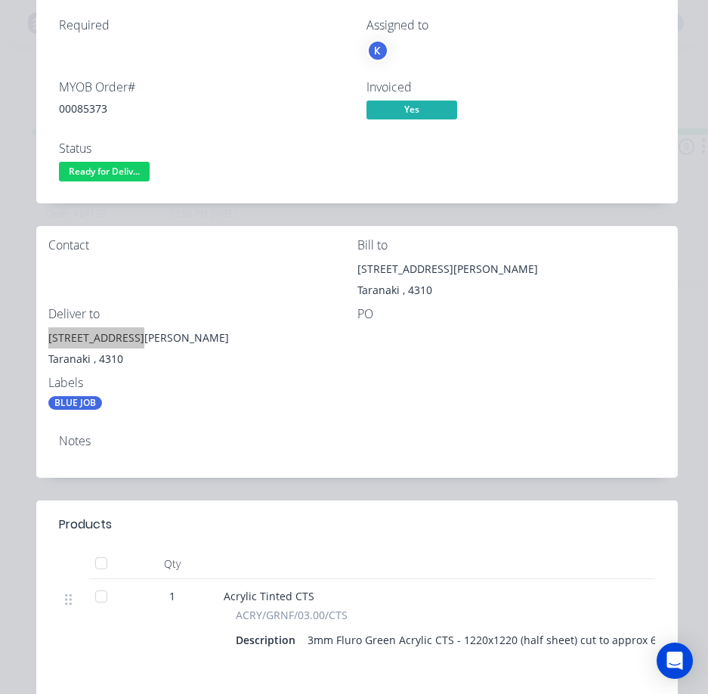
scroll to position [151, 0]
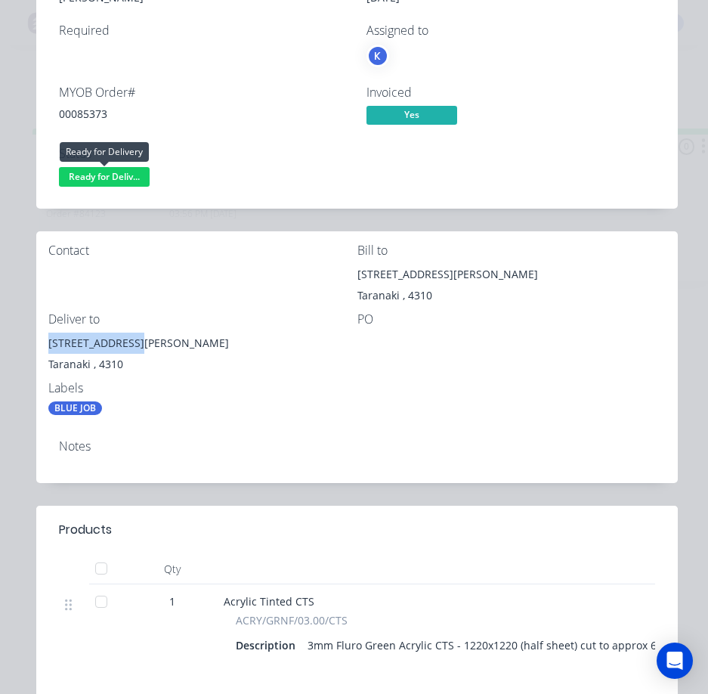
click at [120, 177] on span "Ready for Deliv..." at bounding box center [104, 176] width 91 height 19
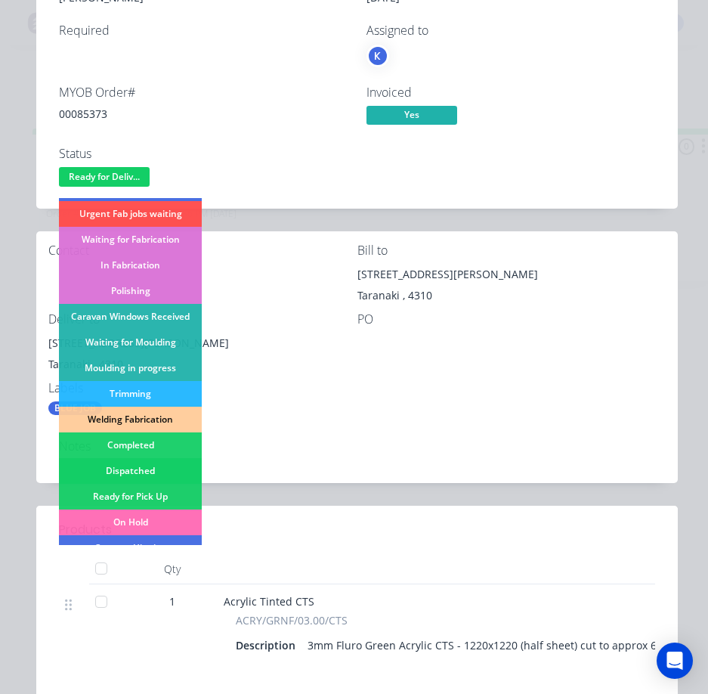
click at [142, 470] on div "Dispatched" at bounding box center [130, 471] width 143 height 26
